Goal: Find specific page/section: Find specific page/section

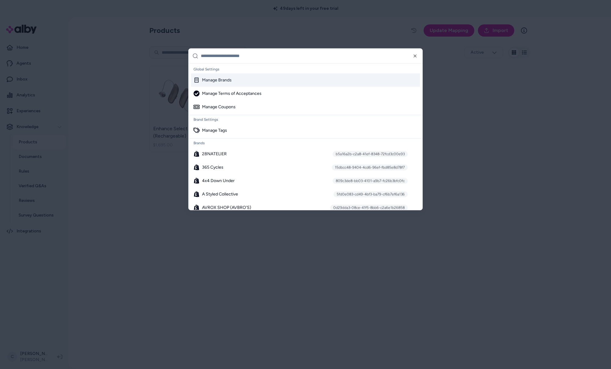
click at [420, 254] on div at bounding box center [305, 184] width 611 height 369
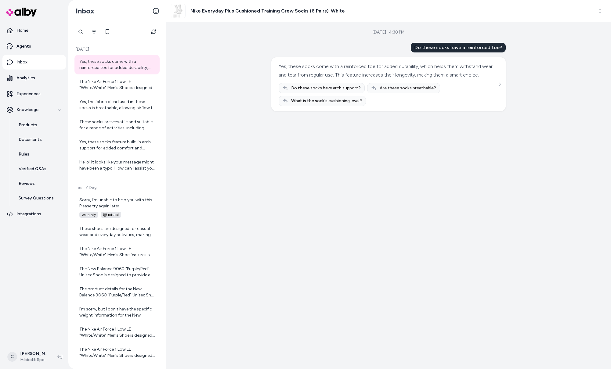
click at [25, 358] on html "Home Agents Inbox Analytics Experiences Knowledge Products Documents Rules Veri…" at bounding box center [305, 184] width 611 height 369
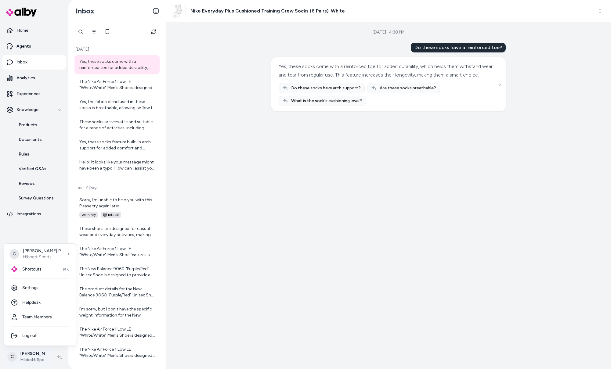
click at [37, 359] on html "Home Agents Inbox Analytics Experiences Knowledge Products Documents Rules Veri…" at bounding box center [305, 184] width 611 height 369
click at [34, 357] on html "Home Agents Inbox Analytics Experiences Knowledge Products Documents Rules Veri…" at bounding box center [305, 184] width 611 height 369
click at [28, 272] on div "Shortcuts ⌘K" at bounding box center [40, 269] width 68 height 15
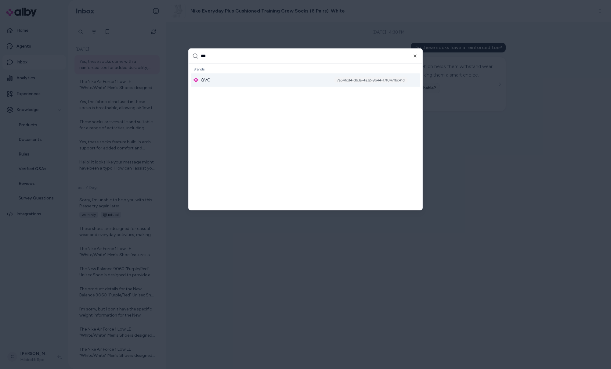
type input "***"
click at [353, 82] on div "7a54fcd4-db3a-4a32-9b44-17f047fbc41d" at bounding box center [371, 80] width 74 height 6
